Goal: Information Seeking & Learning: Find specific page/section

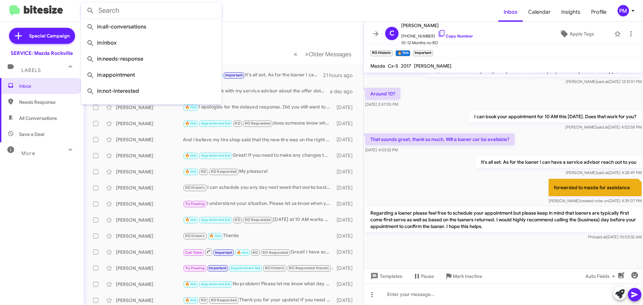
click at [110, 16] on input "text" at bounding box center [151, 11] width 141 height 16
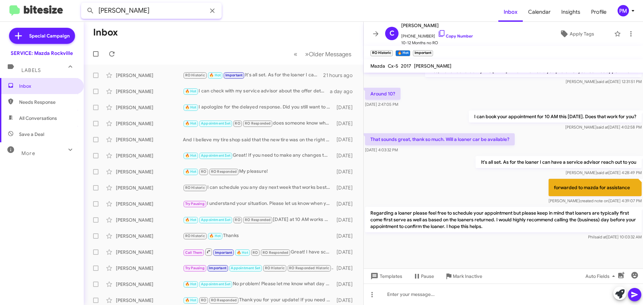
type input "[PERSON_NAME]"
click at [84, 4] on button at bounding box center [90, 10] width 13 height 13
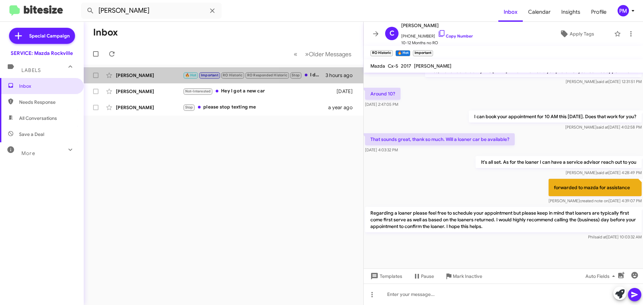
click at [151, 76] on div "[PERSON_NAME]" at bounding box center [149, 75] width 67 height 7
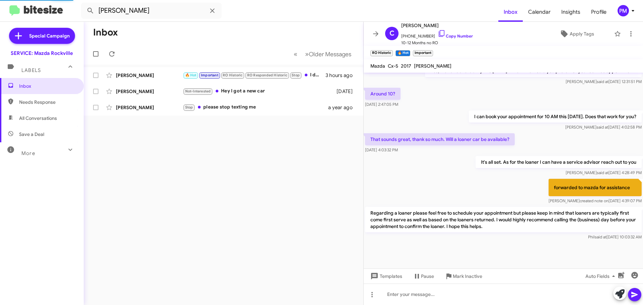
scroll to position [224, 0]
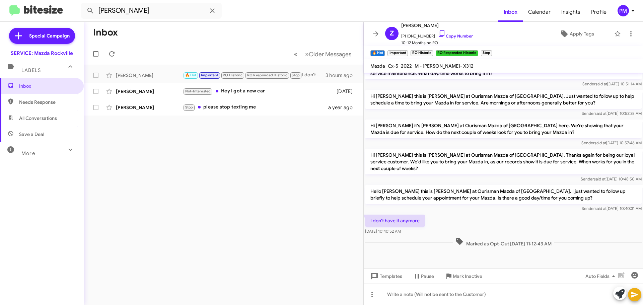
click at [272, 92] on div "Not-Interested Hey I got a new car" at bounding box center [258, 91] width 150 height 8
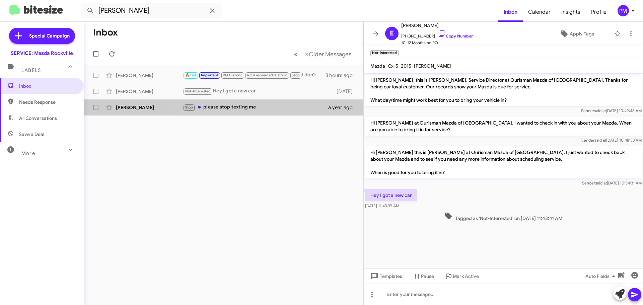
click at [264, 109] on div "Stop please stop texting me" at bounding box center [255, 108] width 145 height 8
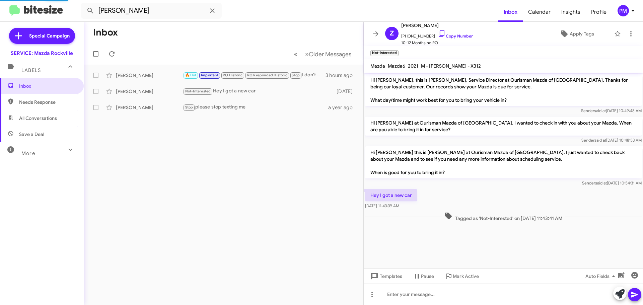
scroll to position [85, 0]
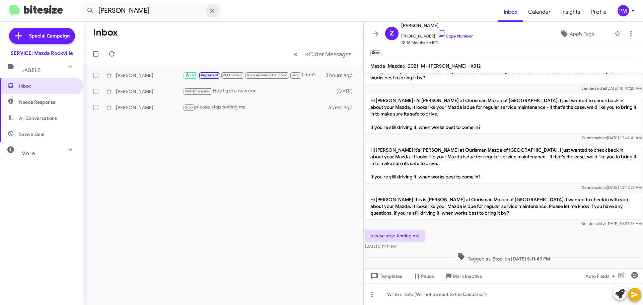
drag, startPoint x: 214, startPoint y: 12, endPoint x: 216, endPoint y: 5, distance: 7.3
click at [214, 12] on icon at bounding box center [212, 10] width 4 height 4
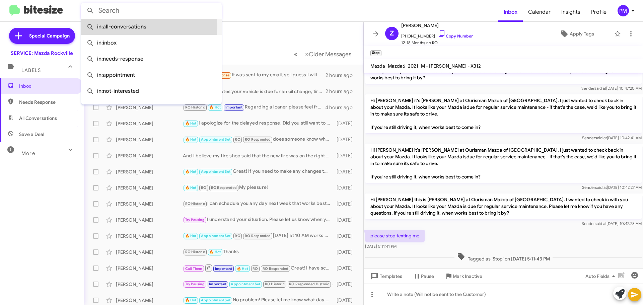
click at [140, 26] on span "in:all-conversations" at bounding box center [151, 27] width 130 height 16
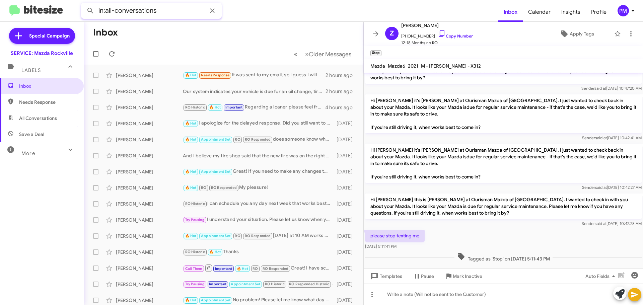
drag, startPoint x: 104, startPoint y: 9, endPoint x: 0, endPoint y: 10, distance: 104.2
click at [14, 10] on mat-toolbar "in:all-conversations Inbox Calendar Insights Profile PM" at bounding box center [321, 10] width 643 height 21
type input "KAYA"
click at [84, 4] on button at bounding box center [90, 10] width 13 height 13
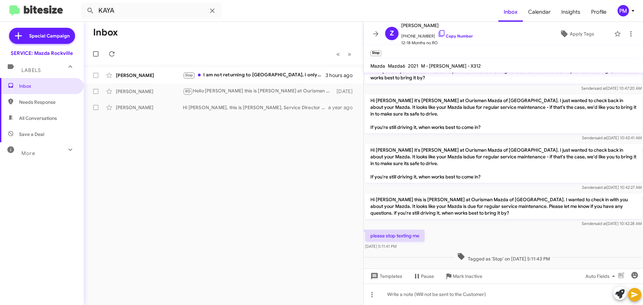
click at [225, 74] on div "Stop I am not returning to [GEOGRAPHIC_DATA], i only go to [GEOGRAPHIC_DATA]. T…" at bounding box center [254, 75] width 143 height 8
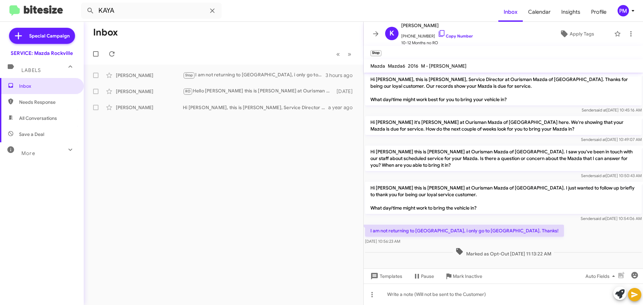
click at [211, 10] on icon at bounding box center [212, 10] width 4 height 4
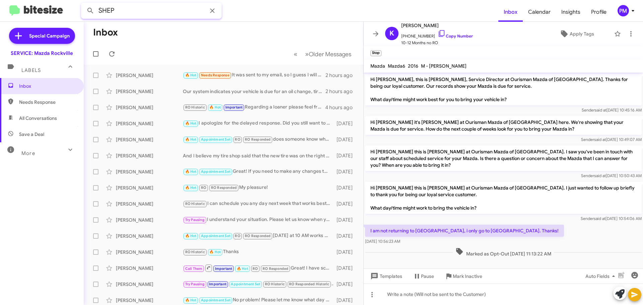
type input "SHEP"
click at [84, 4] on button at bounding box center [90, 10] width 13 height 13
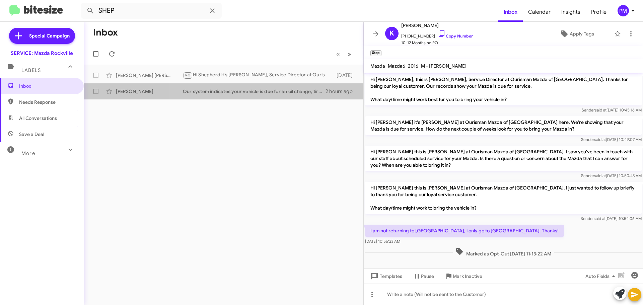
click at [267, 91] on div "Our system indicates your vehicle is due for an oil change, tire rotation, and …" at bounding box center [254, 91] width 143 height 7
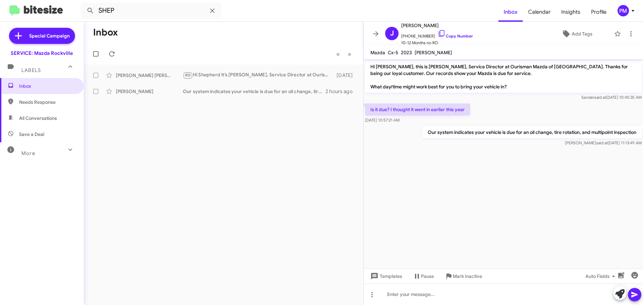
click at [452, 35] on link "Copy Number" at bounding box center [455, 36] width 35 height 5
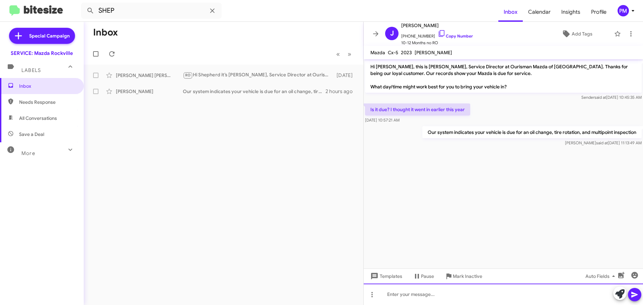
click at [402, 296] on div at bounding box center [503, 294] width 279 height 21
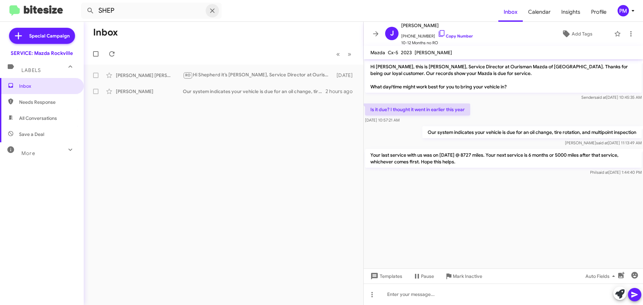
click at [212, 11] on icon at bounding box center [212, 10] width 4 height 4
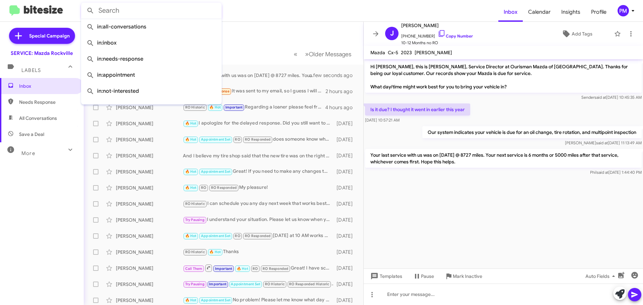
click at [262, 91] on div "🔥 Hot Needs Response It was sent to my email, so I guess I will just present th…" at bounding box center [254, 91] width 143 height 8
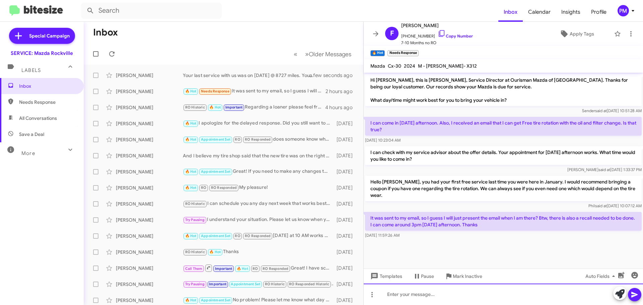
click at [411, 297] on div at bounding box center [503, 294] width 279 height 21
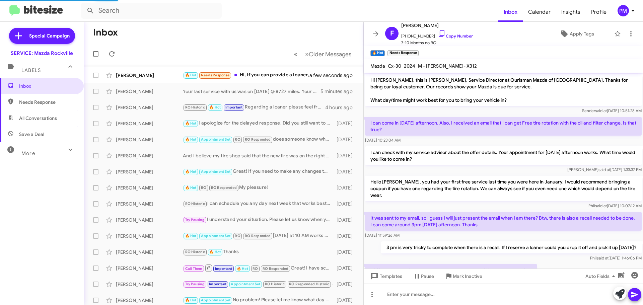
scroll to position [22, 0]
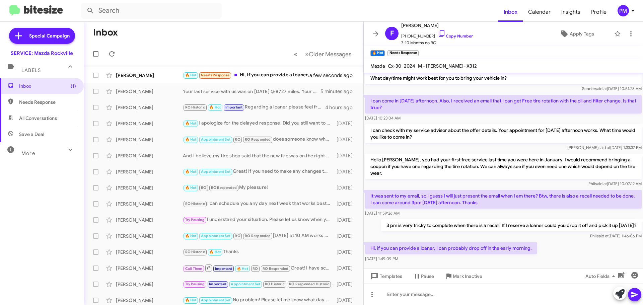
click at [260, 76] on div "🔥 Hot Needs Response Hi, if you can provide a loaner, I can probably drop off i…" at bounding box center [250, 75] width 135 height 8
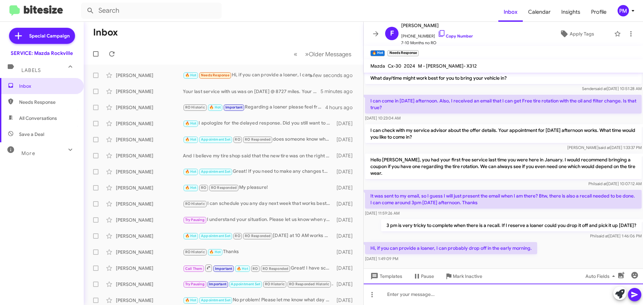
click at [441, 295] on div at bounding box center [503, 294] width 279 height 21
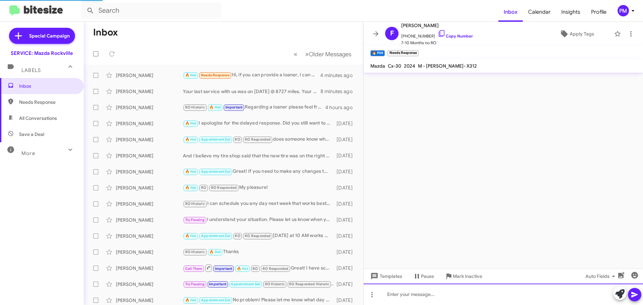
scroll to position [0, 0]
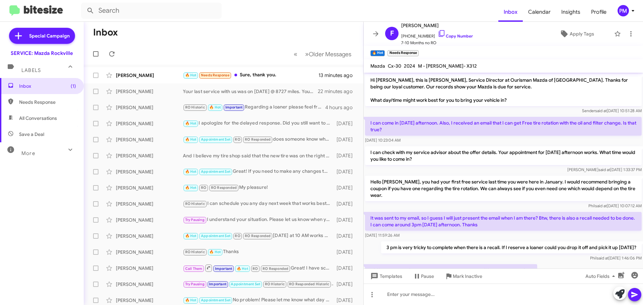
drag, startPoint x: 255, startPoint y: 75, endPoint x: 426, endPoint y: 35, distance: 174.9
click at [255, 75] on div "🔥 Hot Needs Response Sure, thank you." at bounding box center [251, 75] width 136 height 8
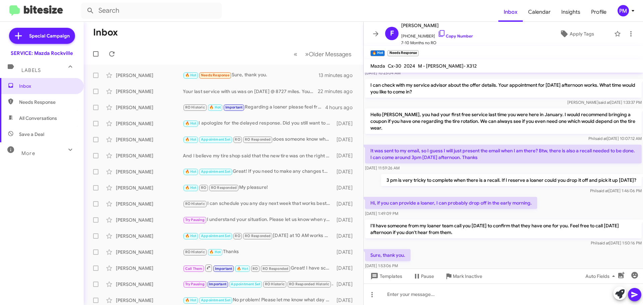
scroll to position [78, 0]
